Goal: Task Accomplishment & Management: Complete application form

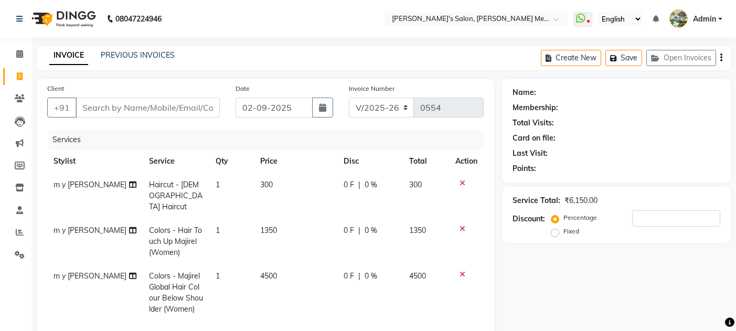
select select "582"
select select "service"
select select "7819"
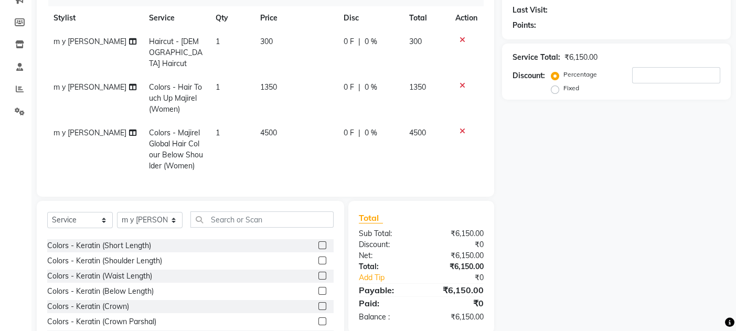
scroll to position [484, 0]
click at [319, 304] on label at bounding box center [323, 306] width 8 height 8
click at [319, 304] on input "checkbox" at bounding box center [322, 306] width 7 height 7
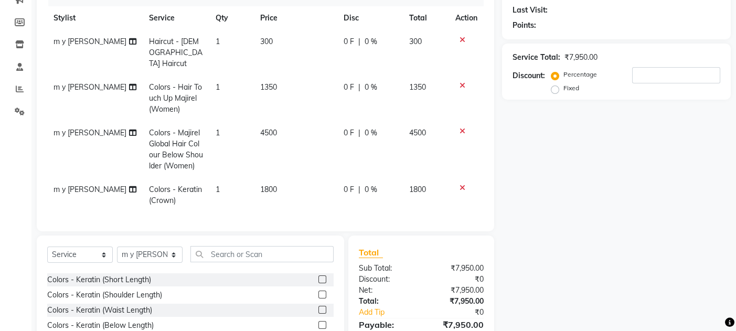
checkbox input "false"
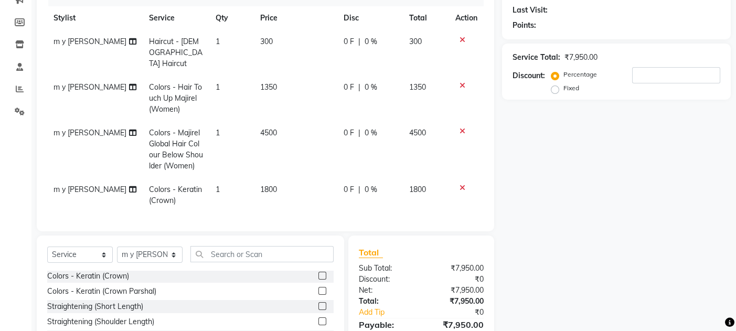
scroll to position [550, 0]
click at [319, 286] on label at bounding box center [323, 290] width 8 height 8
click at [319, 287] on input "checkbox" at bounding box center [322, 290] width 7 height 7
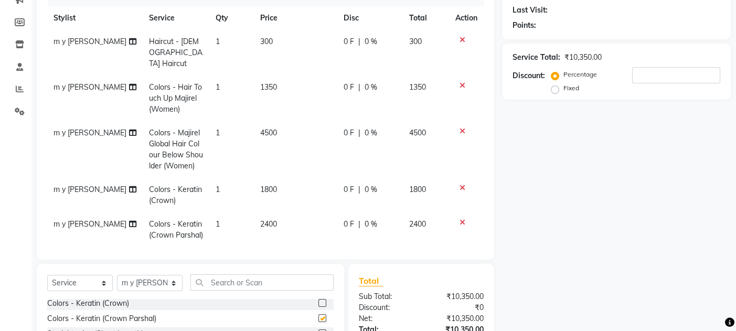
checkbox input "false"
click at [460, 184] on icon at bounding box center [463, 187] width 6 height 7
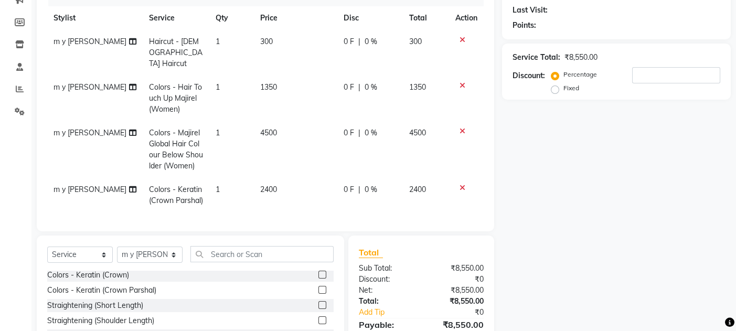
click at [263, 185] on span "2400" at bounding box center [268, 189] width 17 height 9
select select "7819"
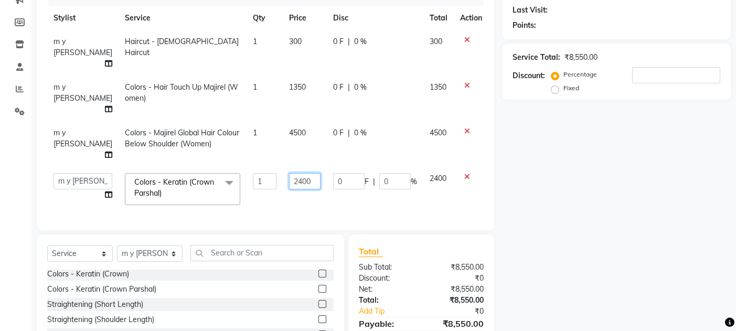
click at [289, 173] on input "2400" at bounding box center [304, 181] width 31 height 16
type input "2500"
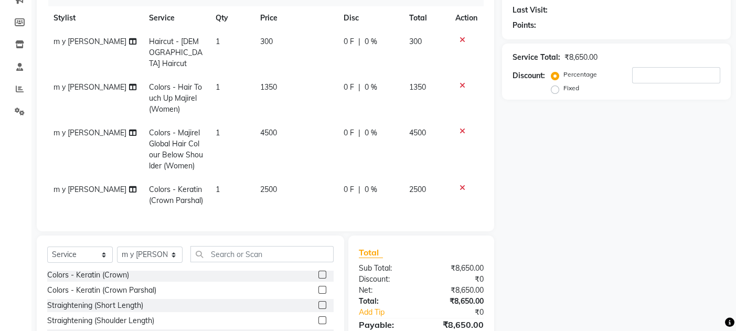
click at [280, 178] on td "2500" at bounding box center [295, 195] width 83 height 35
select select "7819"
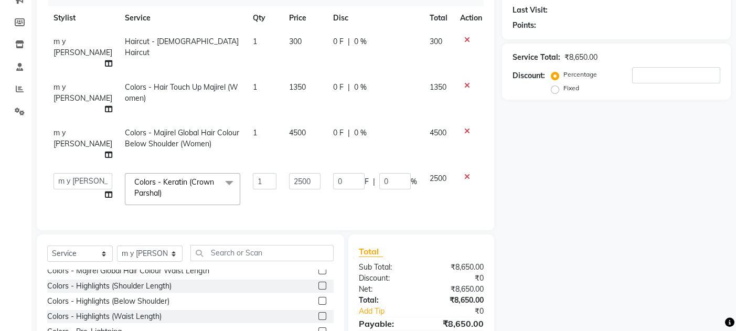
scroll to position [399, 0]
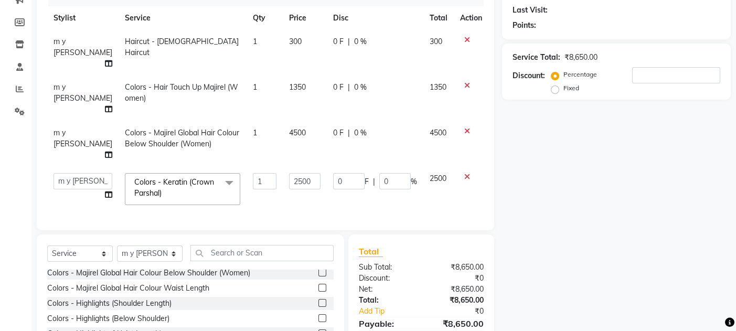
click at [252, 282] on div "Colors - Majirel Global Hair Colour Waist Length" at bounding box center [190, 288] width 286 height 13
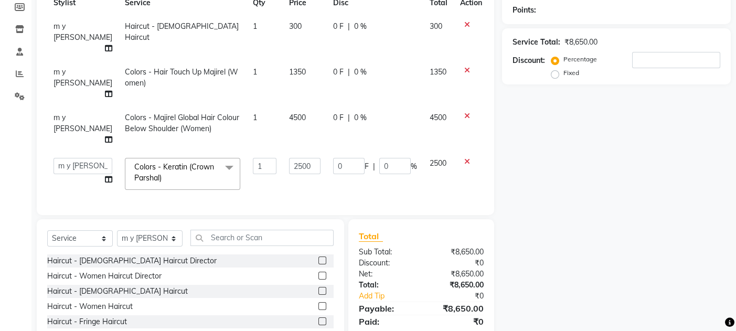
scroll to position [160, 0]
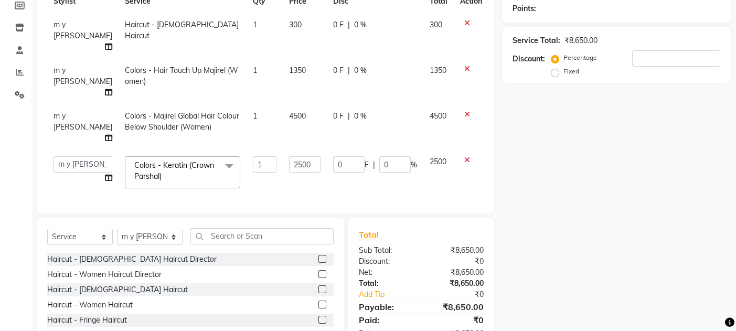
click at [319, 270] on label at bounding box center [323, 274] width 8 height 8
click at [319, 271] on input "checkbox" at bounding box center [322, 274] width 7 height 7
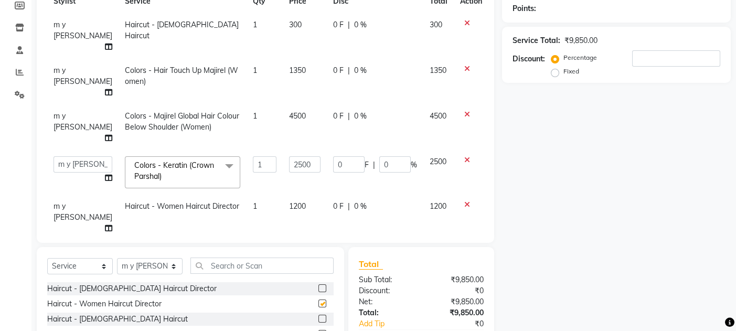
checkbox input "false"
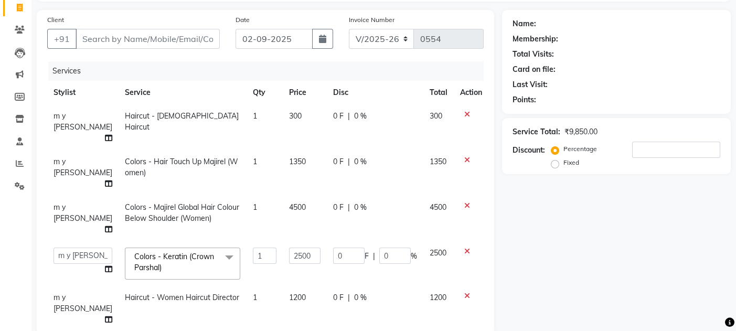
scroll to position [66, 0]
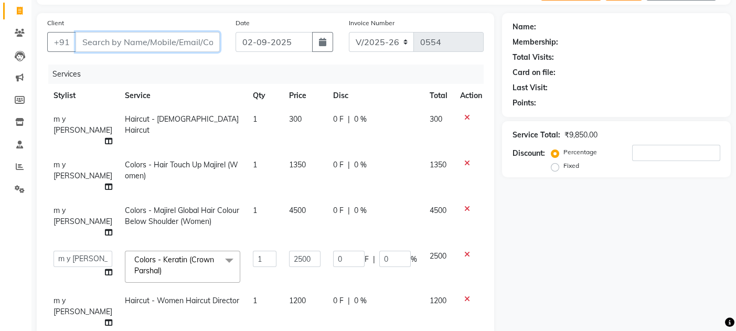
click at [94, 39] on input "Client" at bounding box center [148, 42] width 144 height 20
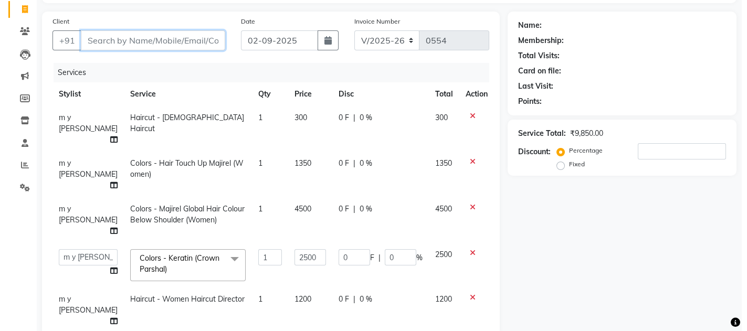
scroll to position [0, 0]
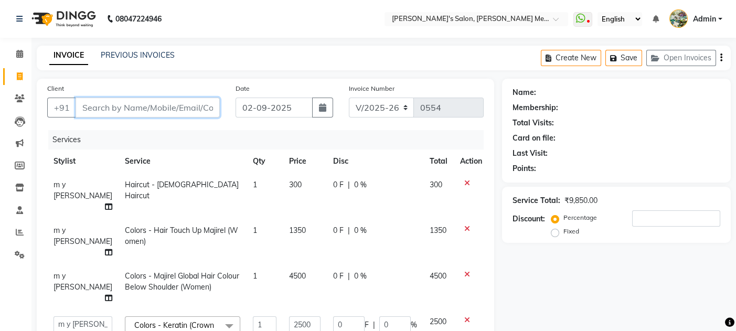
click at [95, 107] on input "Client" at bounding box center [148, 108] width 144 height 20
type input "t"
type input "0"
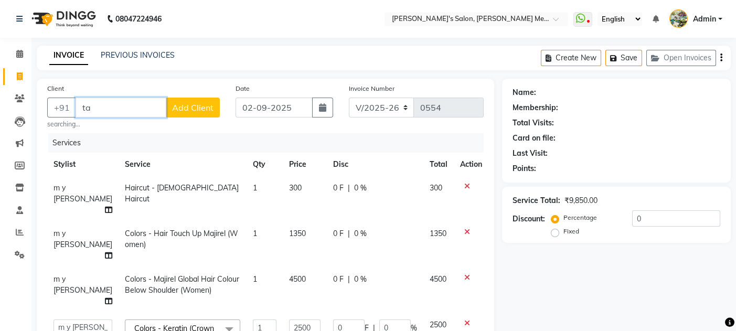
type input "t"
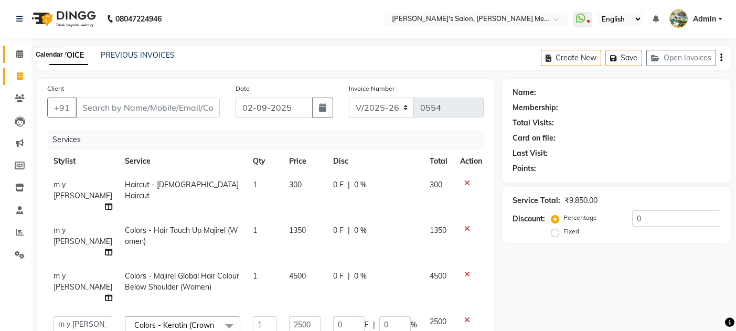
click at [19, 56] on icon at bounding box center [19, 54] width 7 height 8
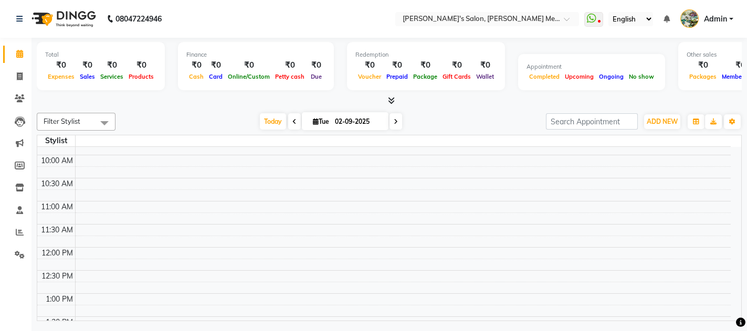
scroll to position [93, 0]
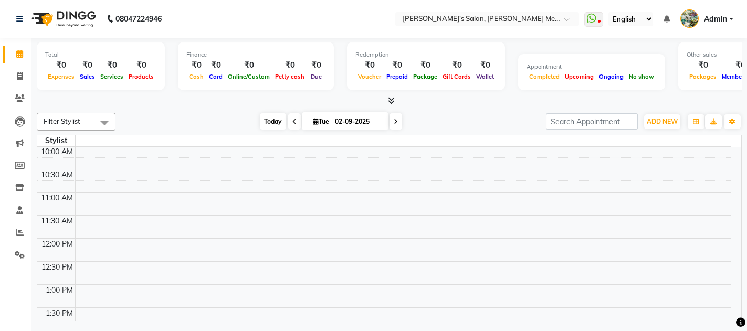
click at [269, 116] on span "Today" at bounding box center [273, 121] width 26 height 16
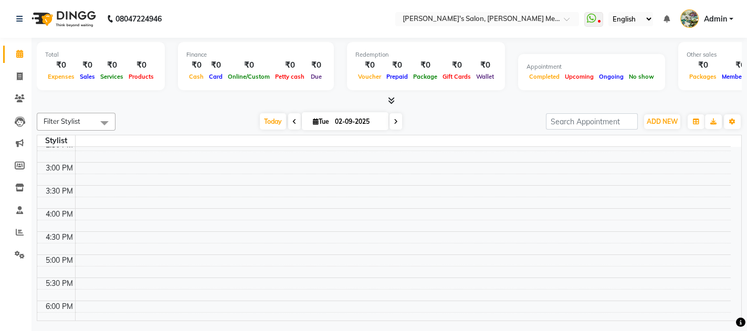
scroll to position [326, 0]
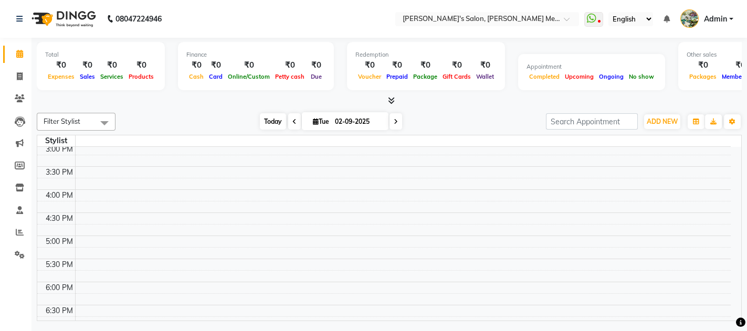
click at [277, 123] on span "Today" at bounding box center [273, 121] width 26 height 16
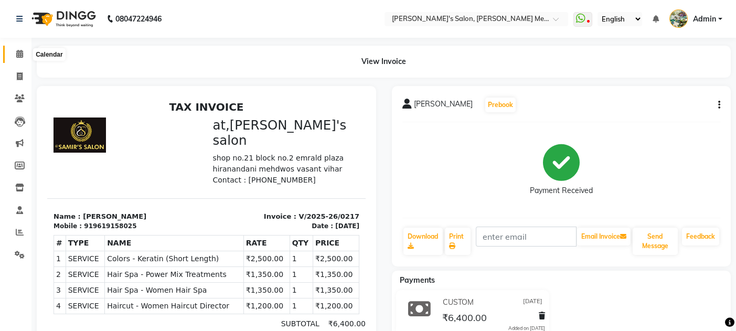
click at [21, 55] on icon at bounding box center [19, 54] width 7 height 8
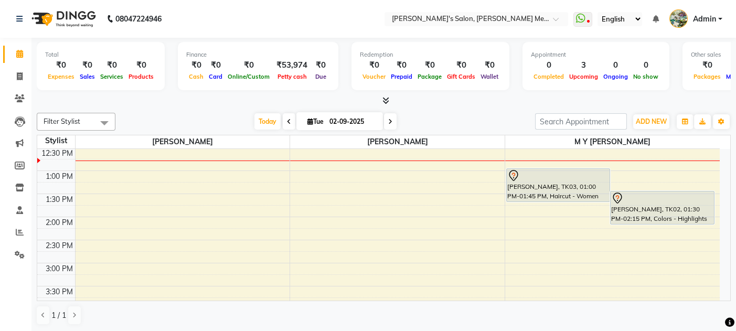
scroll to position [210, 0]
click at [392, 241] on div "8:00 AM 8:30 AM 9:00 AM 9:30 AM 10:00 AM 10:30 AM 11:00 AM 11:30 AM 12:00 PM 12…" at bounding box center [378, 285] width 683 height 692
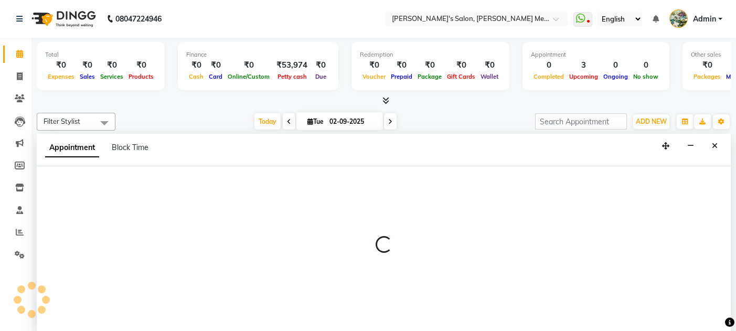
scroll to position [0, 0]
select select "7817"
select select "870"
select select "tentative"
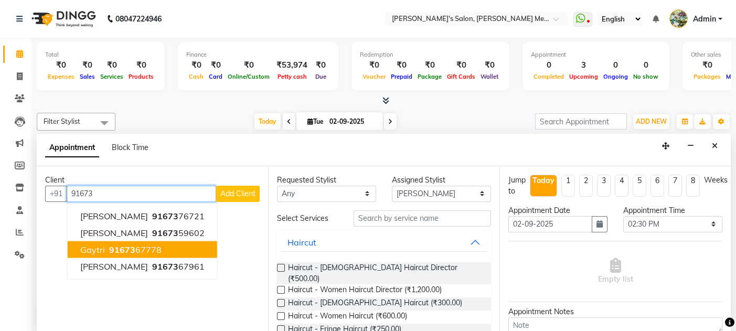
click at [175, 252] on button "gaytri 91673 67778" at bounding box center [143, 249] width 150 height 17
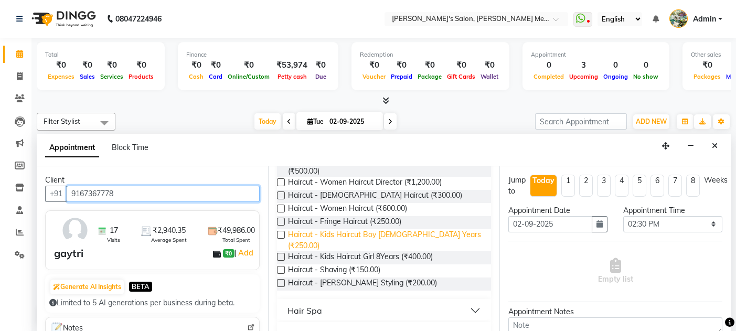
scroll to position [108, 0]
type input "9167367778"
click at [354, 301] on button "Hair Spa" at bounding box center [384, 310] width 206 height 19
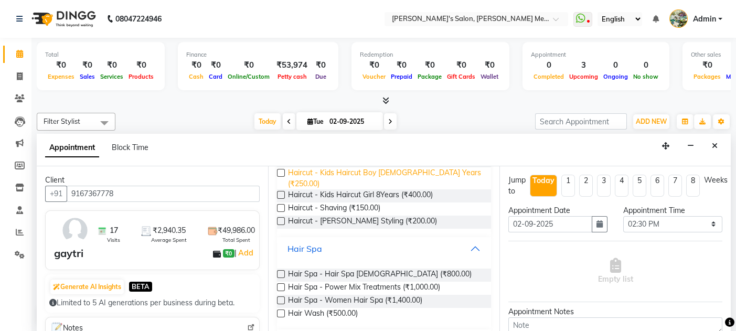
scroll to position [171, 0]
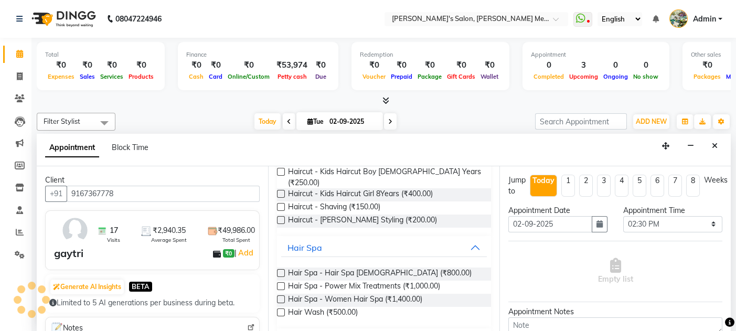
click at [283, 295] on label at bounding box center [281, 299] width 8 height 8
click at [283, 297] on input "checkbox" at bounding box center [280, 300] width 7 height 7
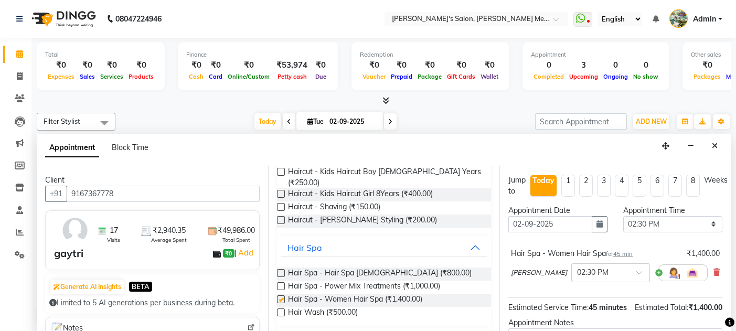
checkbox input "false"
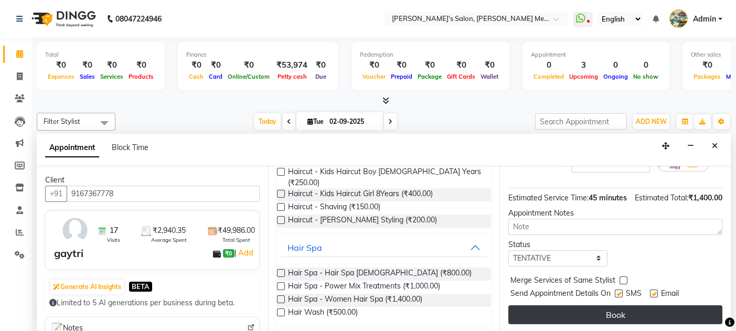
click at [555, 309] on button "Book" at bounding box center [615, 314] width 214 height 19
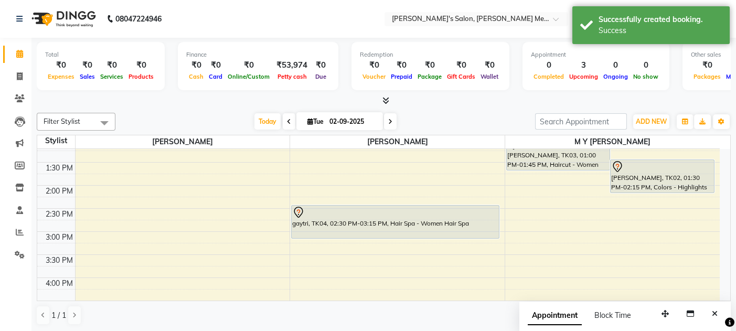
scroll to position [239, 0]
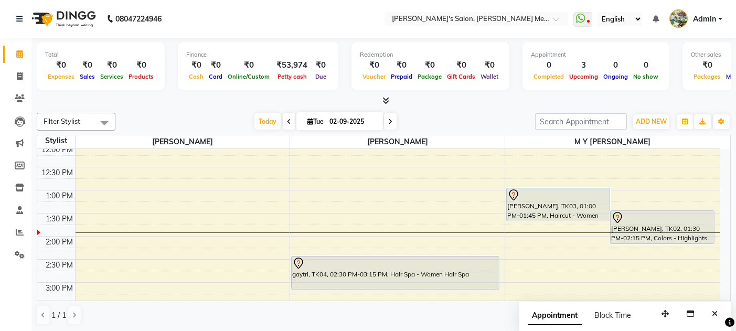
scroll to position [183, 0]
